Goal: Transaction & Acquisition: Purchase product/service

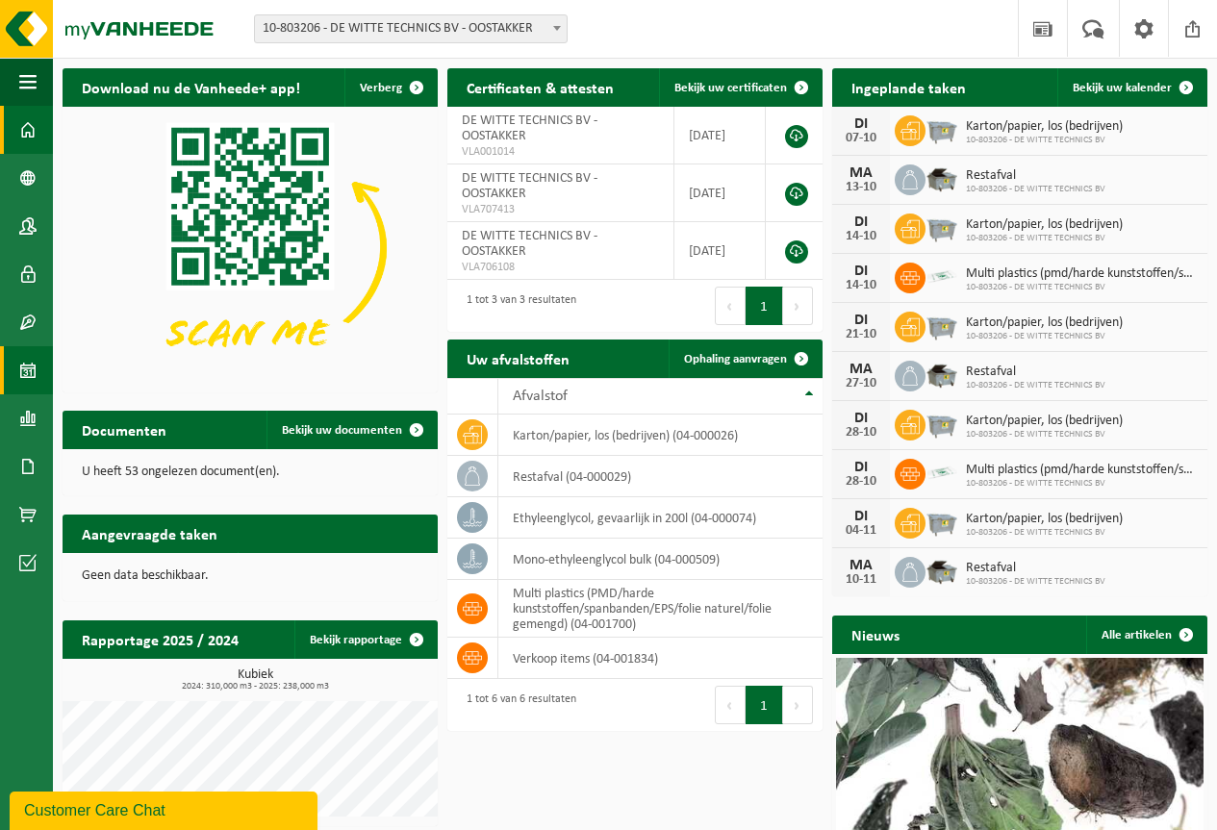
click at [31, 370] on span at bounding box center [27, 370] width 17 height 48
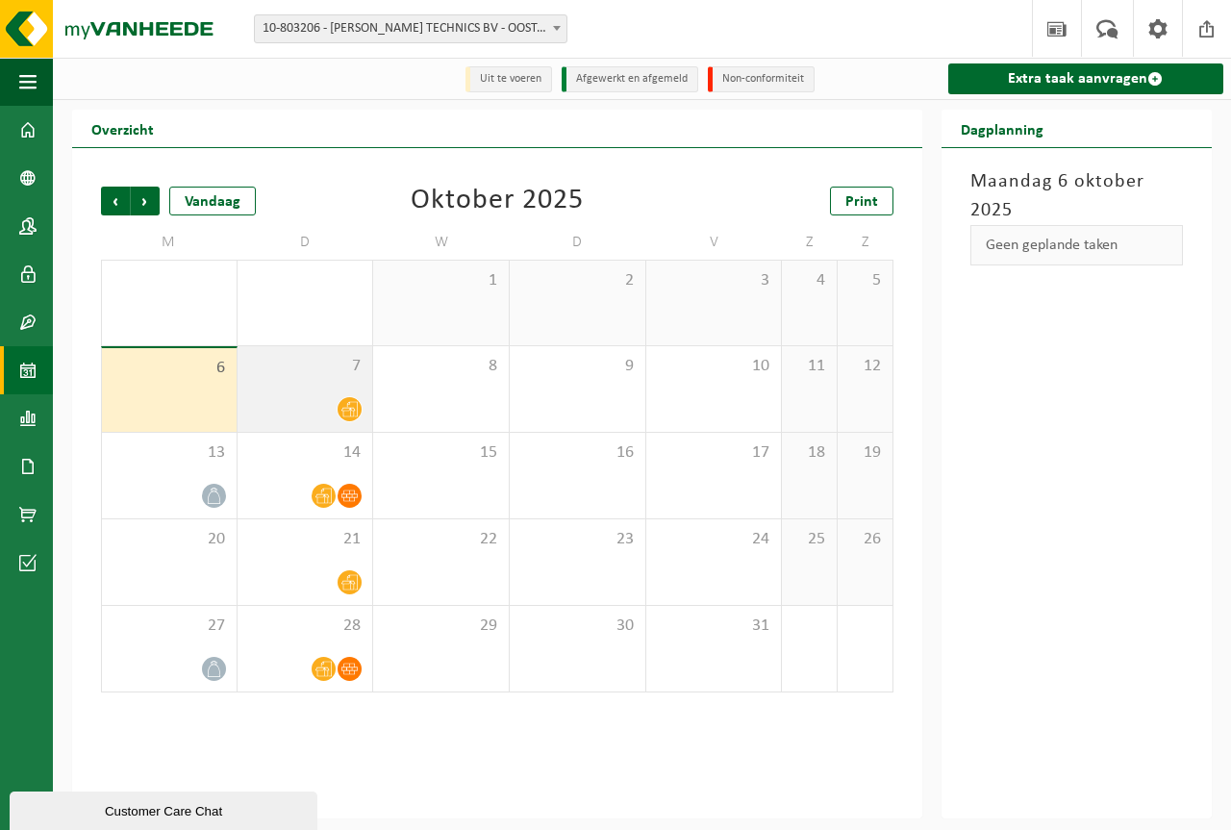
click at [347, 404] on icon at bounding box center [349, 409] width 16 height 16
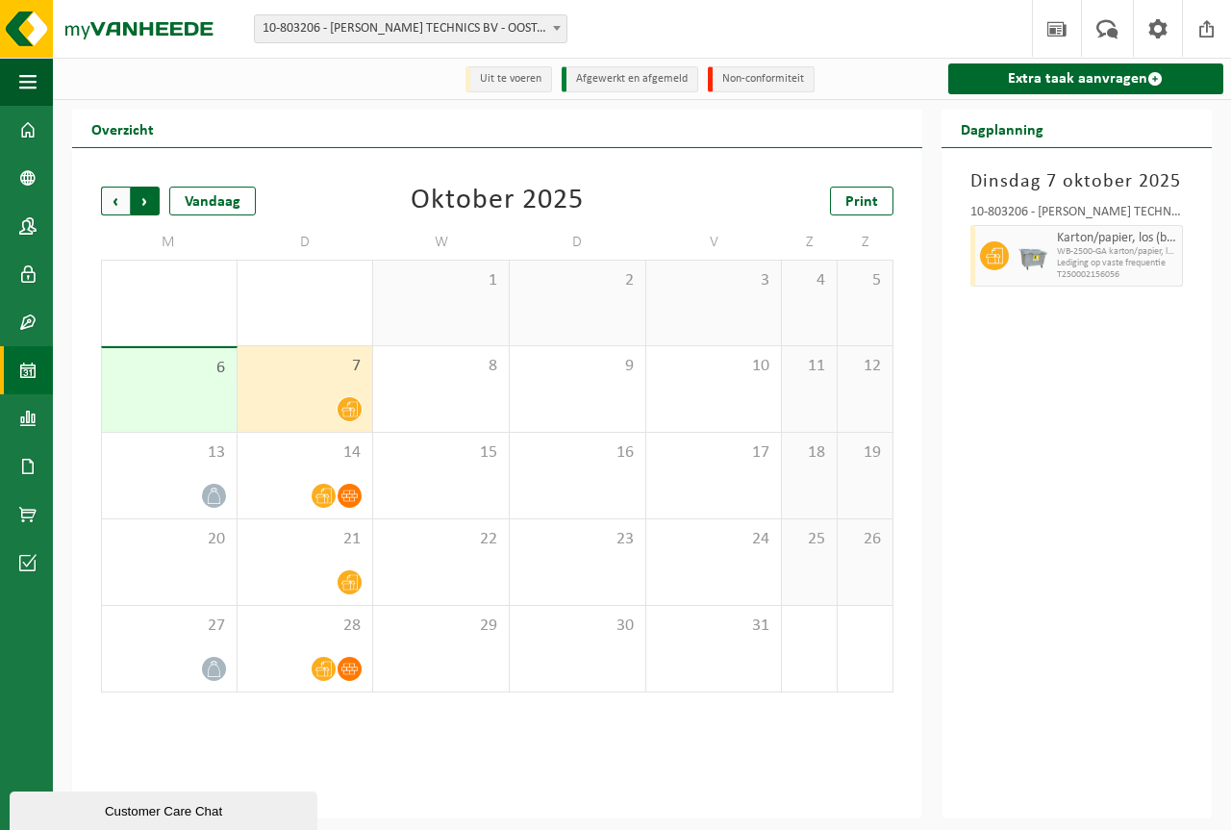
click at [119, 199] on span "Vorige" at bounding box center [115, 201] width 29 height 29
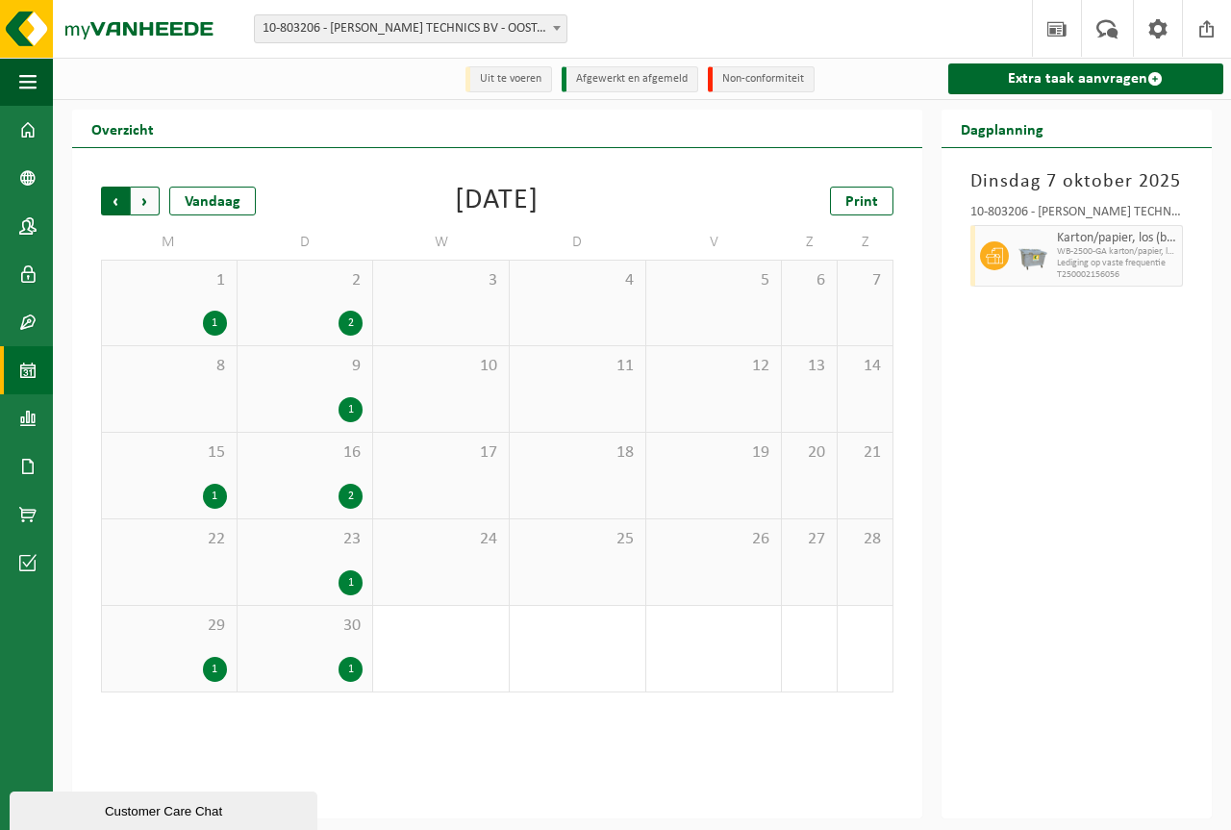
click at [143, 198] on span "Volgende" at bounding box center [145, 201] width 29 height 29
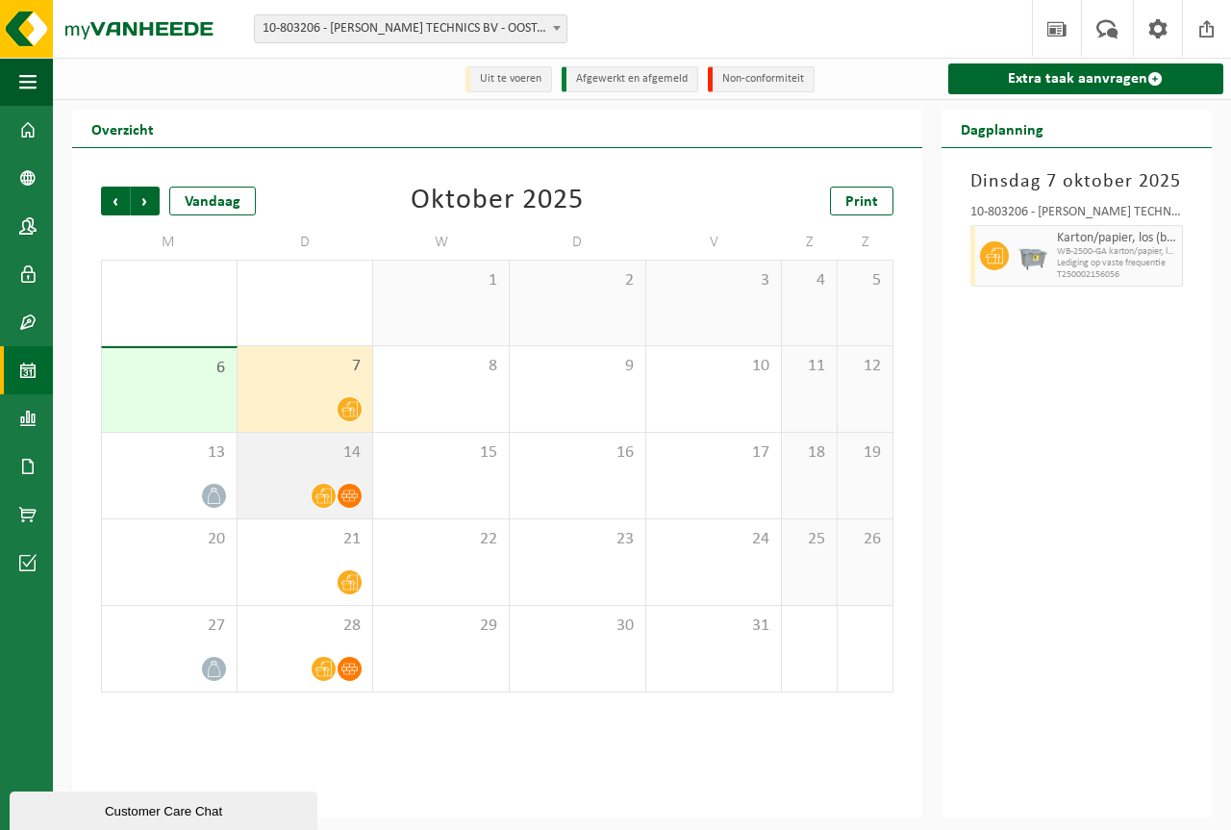
click at [346, 490] on icon at bounding box center [349, 496] width 16 height 16
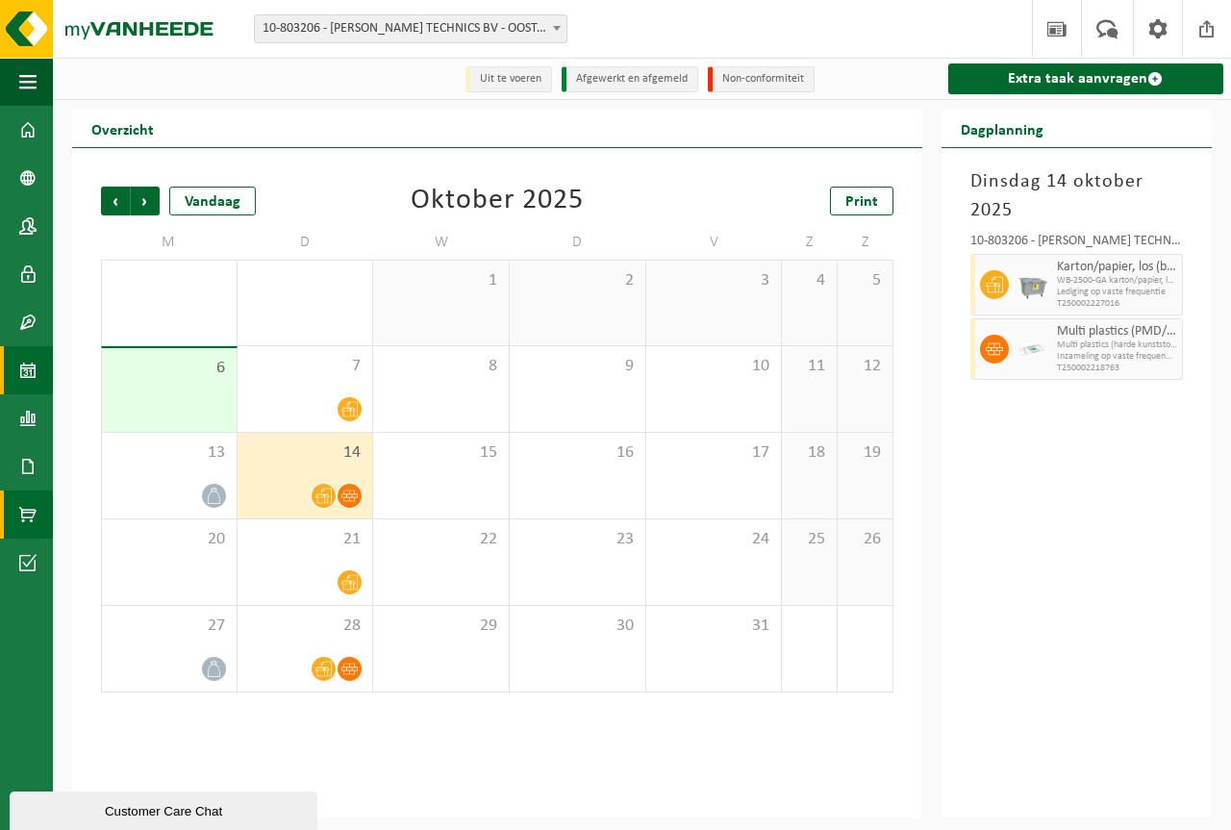
click at [23, 512] on span at bounding box center [27, 515] width 17 height 48
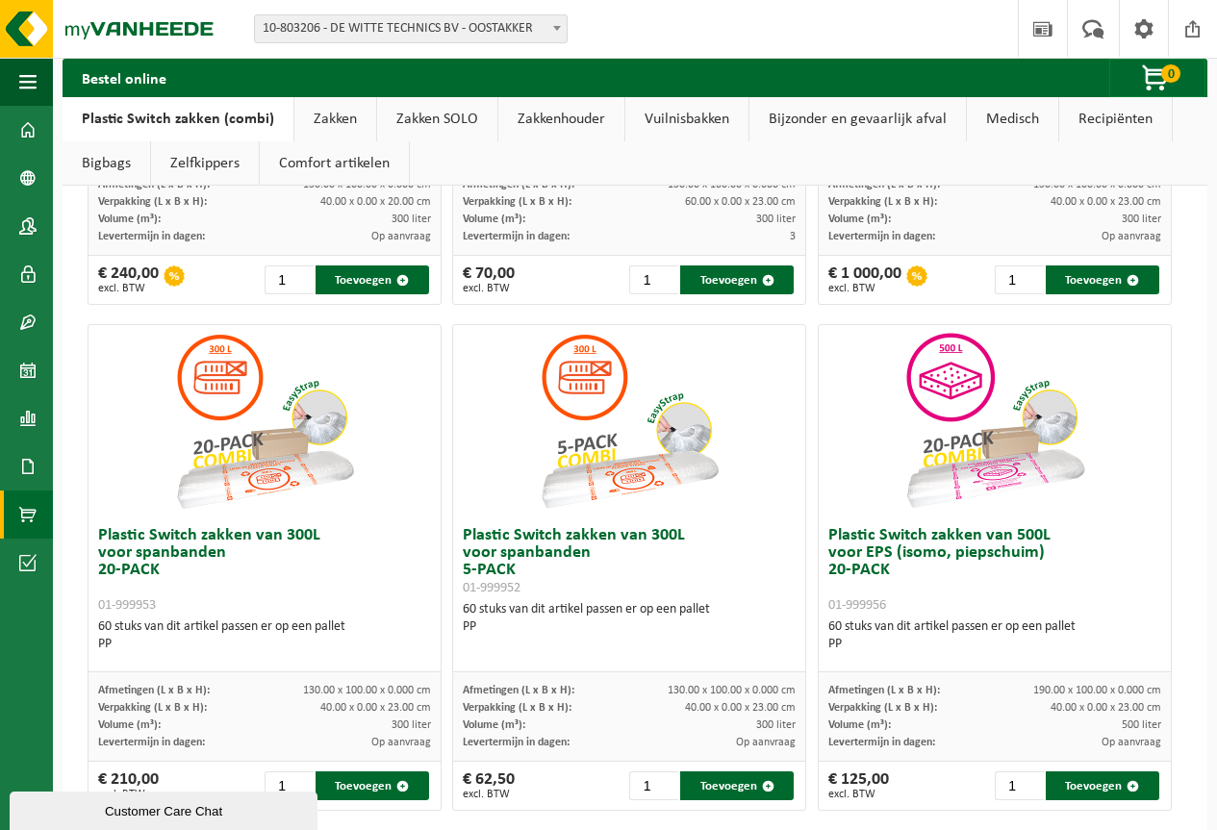
scroll to position [481, 0]
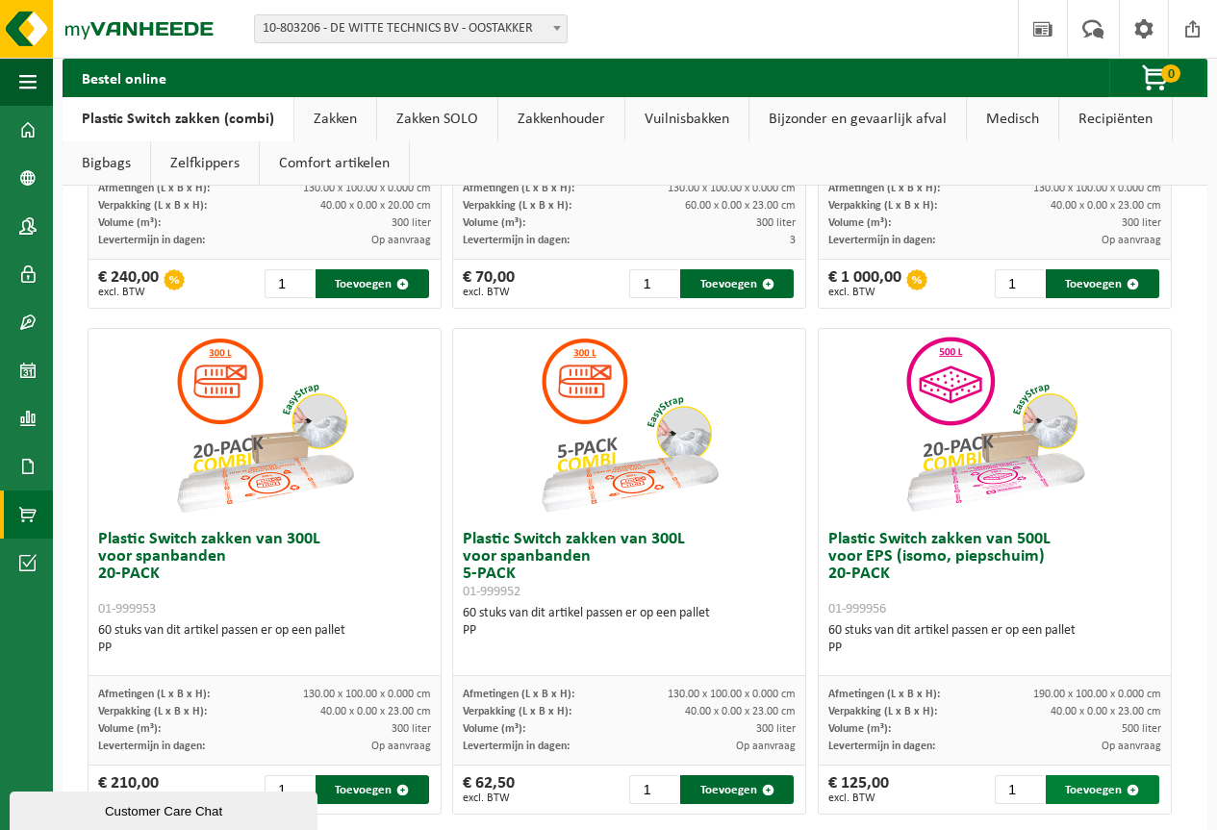
click at [1080, 788] on button "Toevoegen" at bounding box center [1103, 789] width 114 height 29
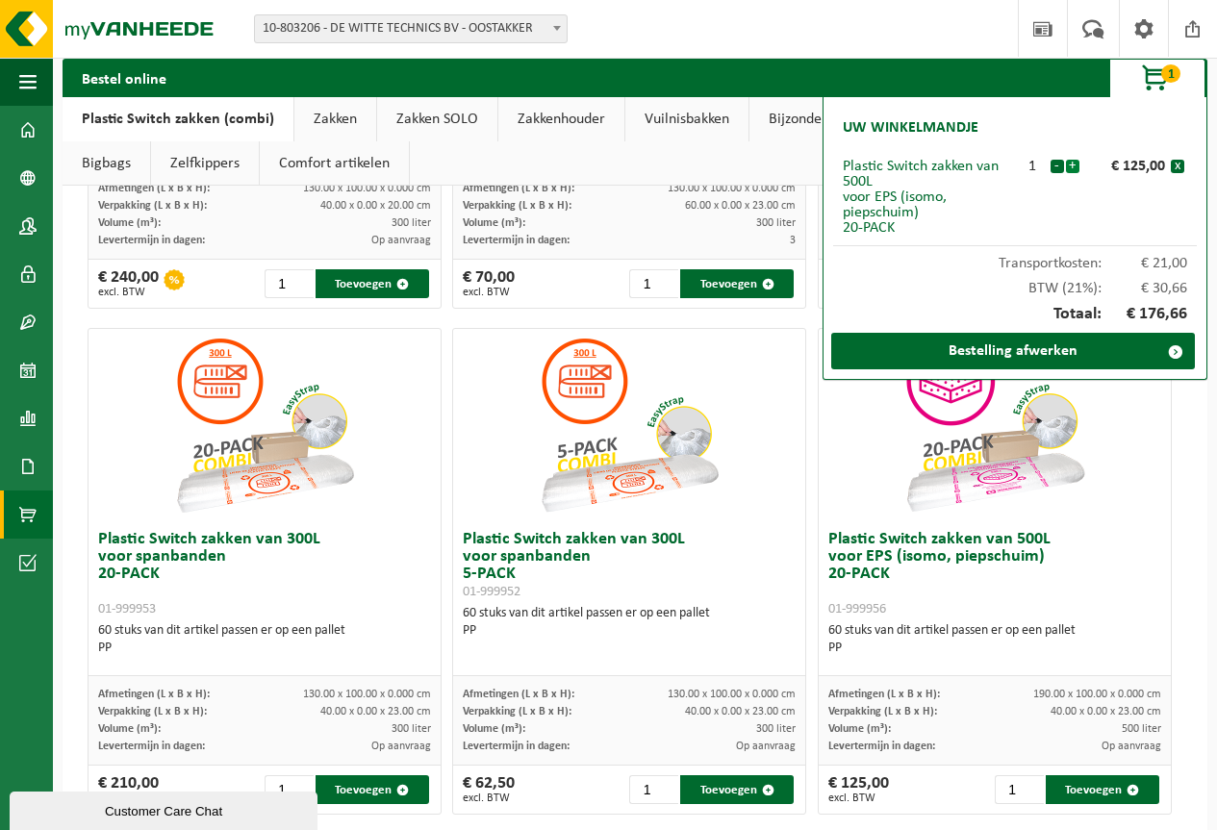
click at [1074, 164] on button "+" at bounding box center [1072, 166] width 13 height 13
click at [1007, 343] on link "Bestelling afwerken" at bounding box center [1013, 351] width 364 height 37
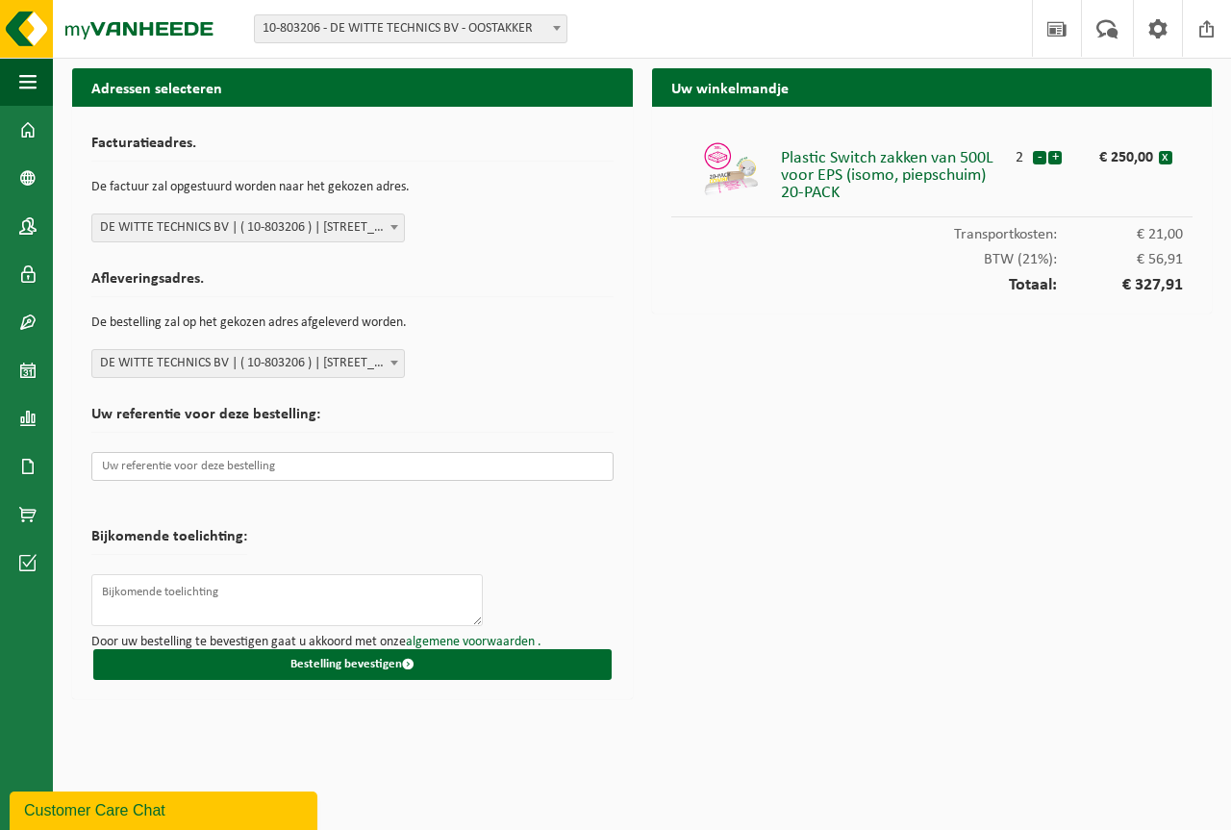
click at [259, 456] on input "text" at bounding box center [352, 466] width 522 height 29
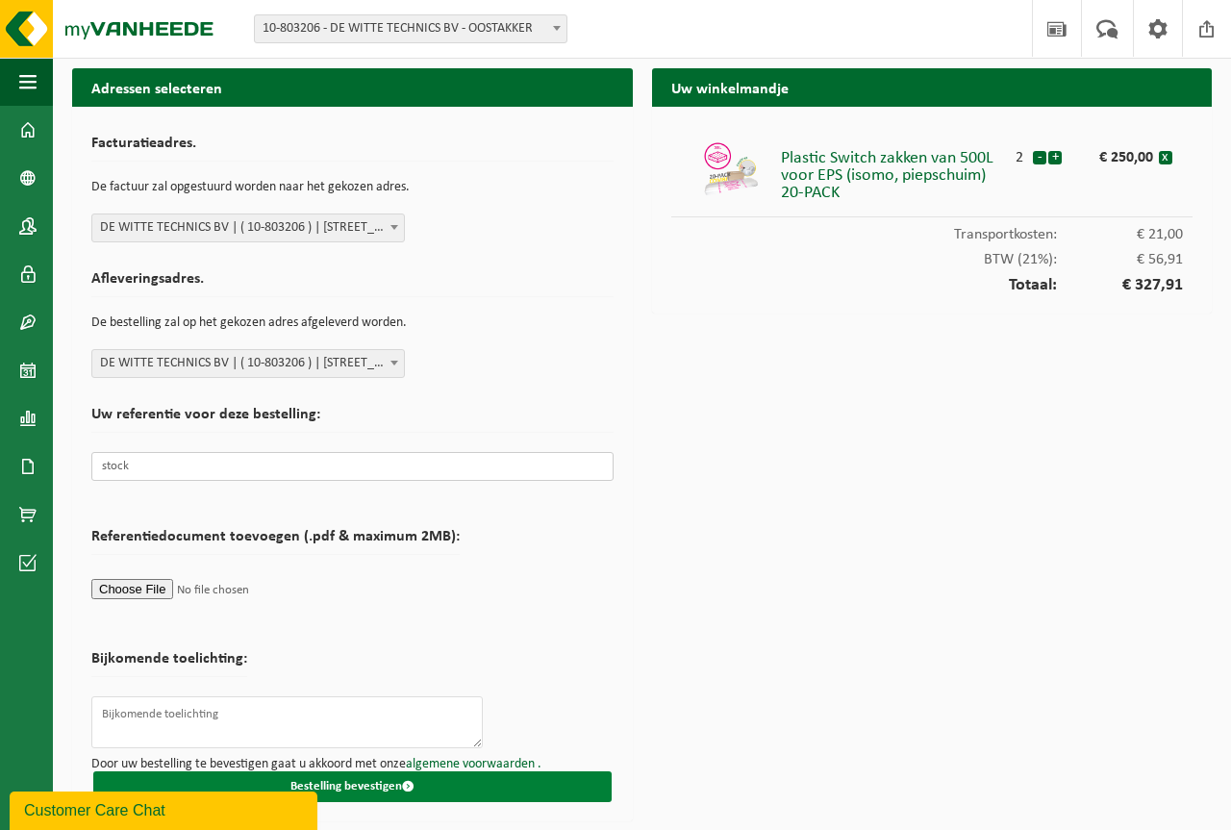
type input "stock"
click at [368, 782] on button "Bestelling bevestigen" at bounding box center [352, 786] width 518 height 31
